Goal: Task Accomplishment & Management: Use online tool/utility

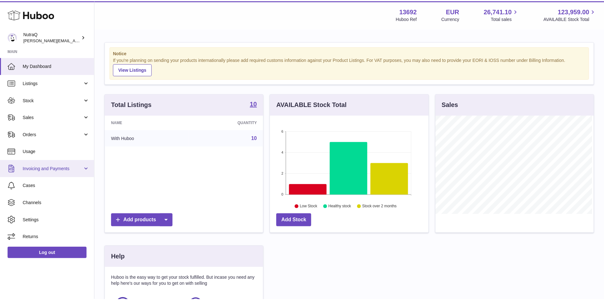
scroll to position [99, 160]
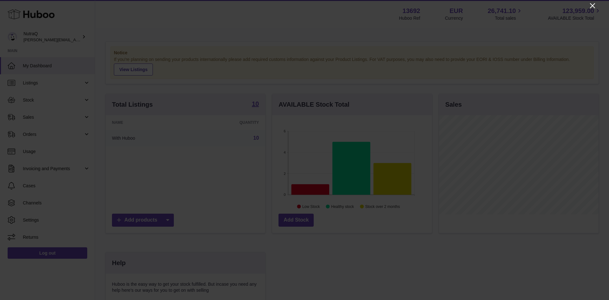
click at [593, 2] on icon "Close" at bounding box center [593, 6] width 8 height 8
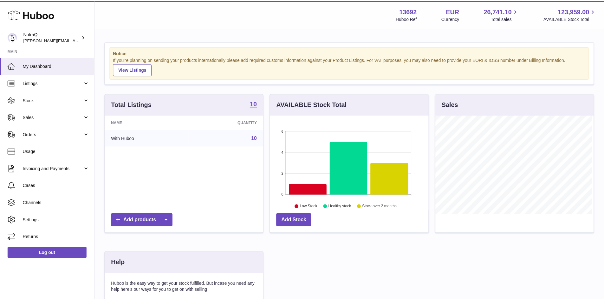
scroll to position [317075, 317016]
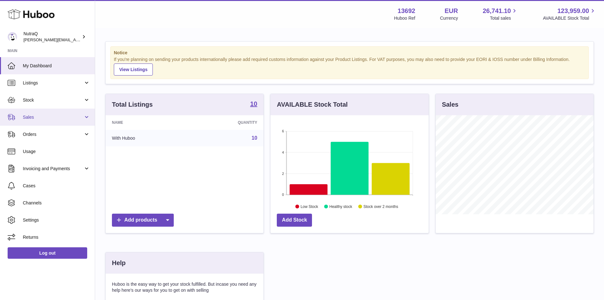
click at [40, 114] on span "Sales" at bounding box center [53, 117] width 61 height 6
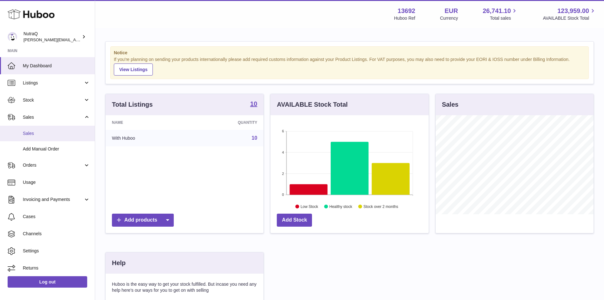
click at [28, 137] on link "Sales" at bounding box center [47, 134] width 95 height 16
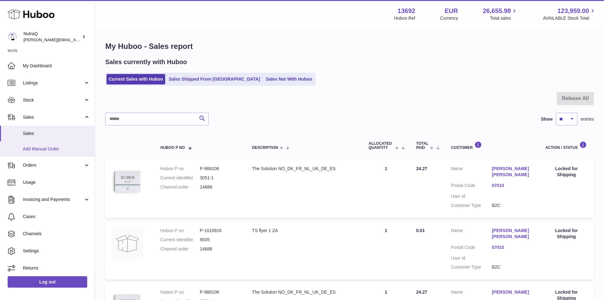
click at [49, 150] on span "Add Manual Order" at bounding box center [56, 149] width 67 height 6
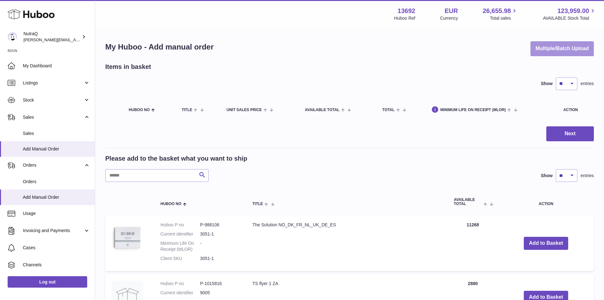
click at [573, 53] on button "Multiple/Batch Upload" at bounding box center [562, 48] width 63 height 15
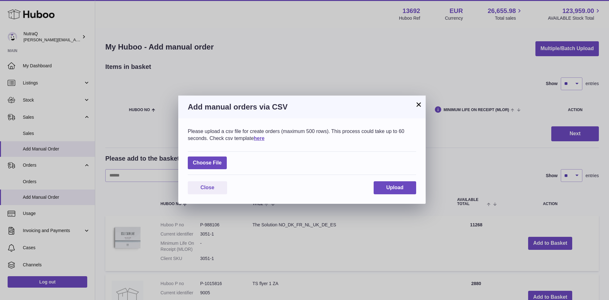
click at [417, 103] on button "×" at bounding box center [419, 105] width 8 height 8
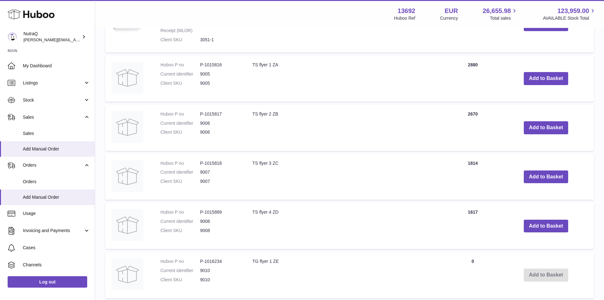
scroll to position [349, 0]
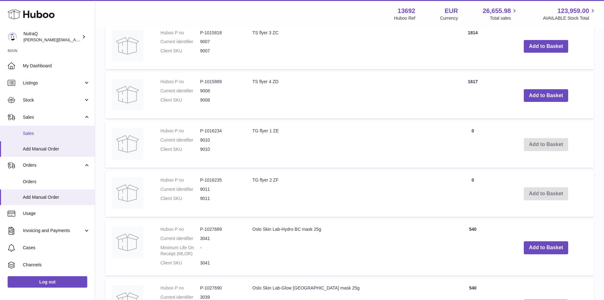
click at [36, 137] on link "Sales" at bounding box center [47, 134] width 95 height 16
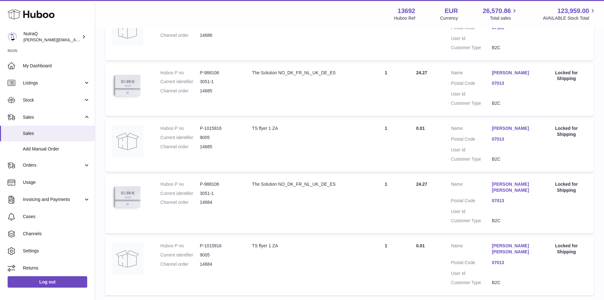
scroll to position [531, 0]
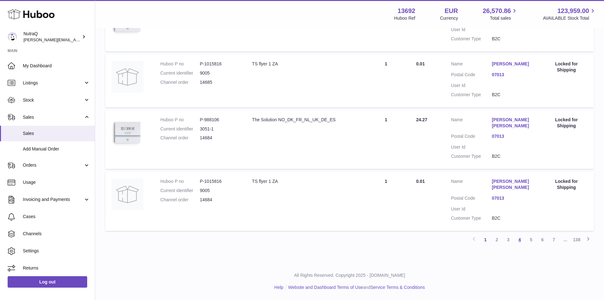
click at [517, 240] on link "4" at bounding box center [519, 239] width 11 height 11
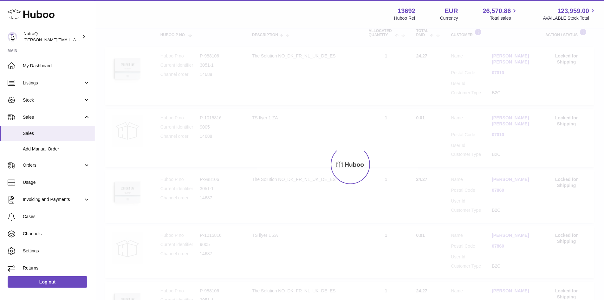
scroll to position [29, 0]
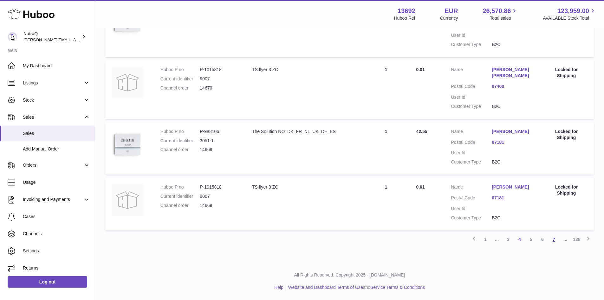
click at [553, 239] on link "7" at bounding box center [553, 238] width 11 height 11
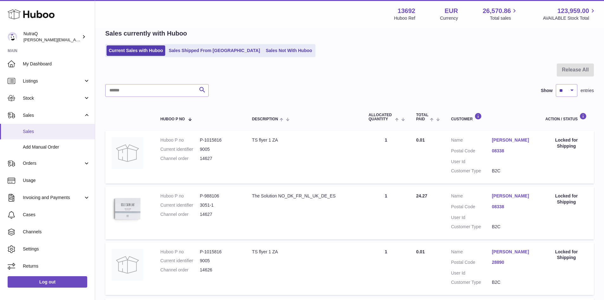
scroll to position [2, 0]
click at [572, 89] on select "** ** ** ***" at bounding box center [567, 90] width 22 height 13
select select "***"
click at [556, 84] on select "** ** ** ***" at bounding box center [567, 90] width 22 height 13
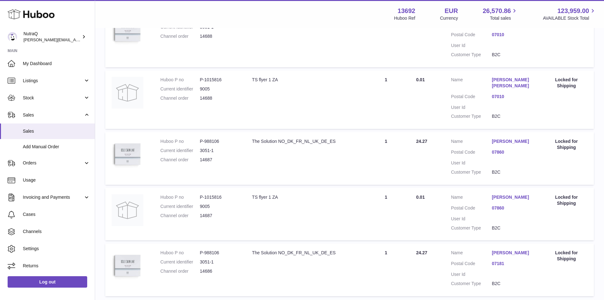
scroll to position [60, 0]
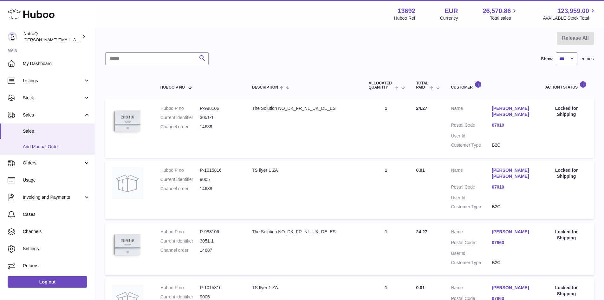
click at [49, 145] on span "Add Manual Order" at bounding box center [56, 147] width 67 height 6
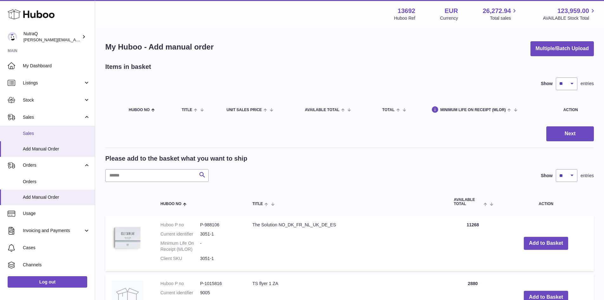
click at [28, 131] on span "Sales" at bounding box center [56, 133] width 67 height 6
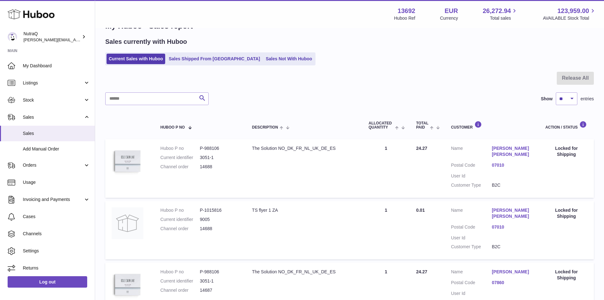
scroll to position [32, 0]
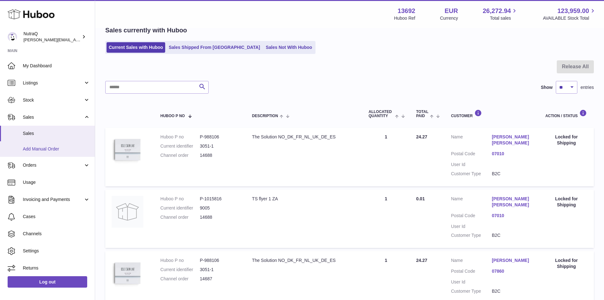
click at [33, 150] on span "Add Manual Order" at bounding box center [56, 149] width 67 height 6
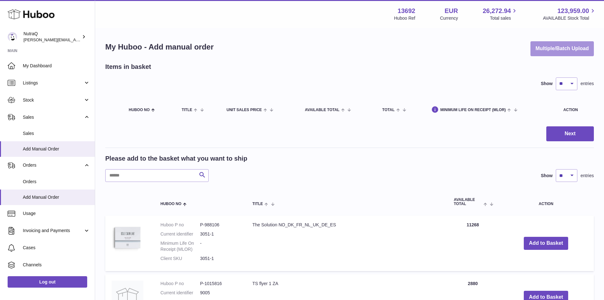
click at [561, 49] on button "Multiple/Batch Upload" at bounding box center [562, 48] width 63 height 15
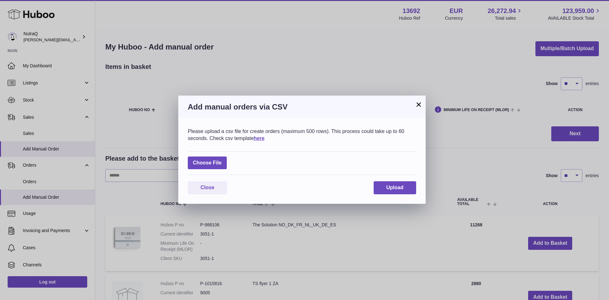
click at [420, 106] on button "×" at bounding box center [419, 105] width 8 height 8
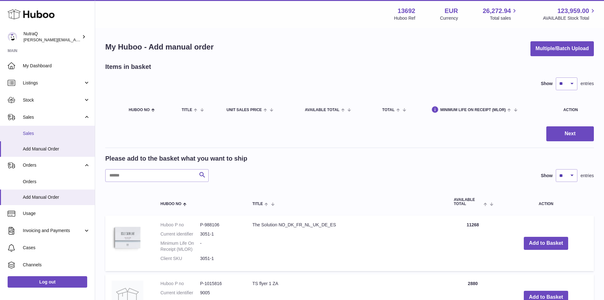
click at [38, 136] on span "Sales" at bounding box center [56, 133] width 67 height 6
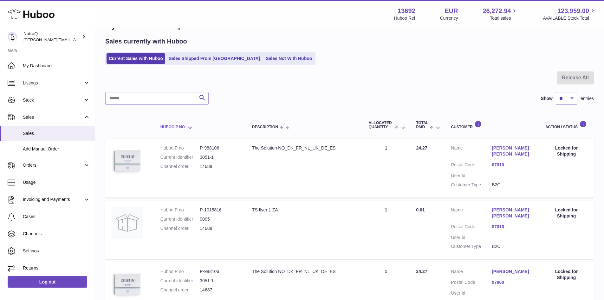
scroll to position [32, 0]
